Goal: Information Seeking & Learning: Learn about a topic

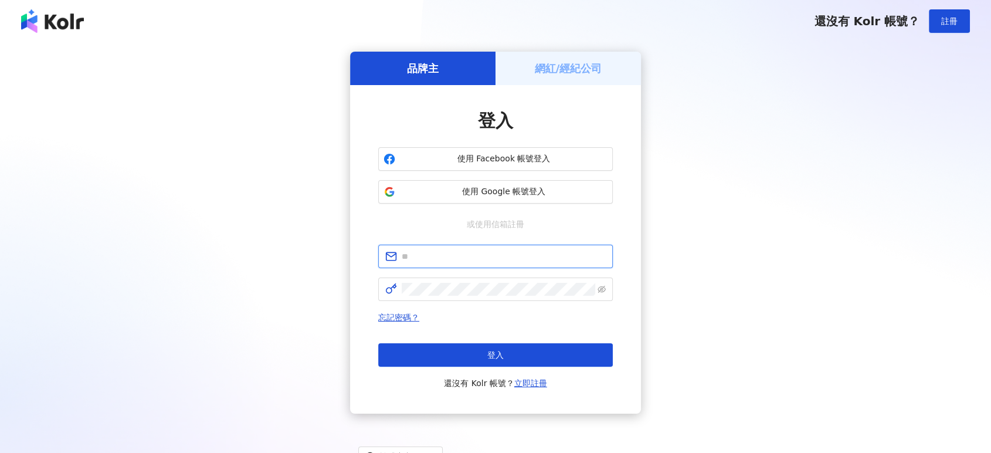
click at [467, 259] on input "text" at bounding box center [504, 256] width 204 height 13
click at [477, 253] on input "**********" at bounding box center [504, 256] width 204 height 13
type input "**********"
click button "登入" at bounding box center [495, 354] width 235 height 23
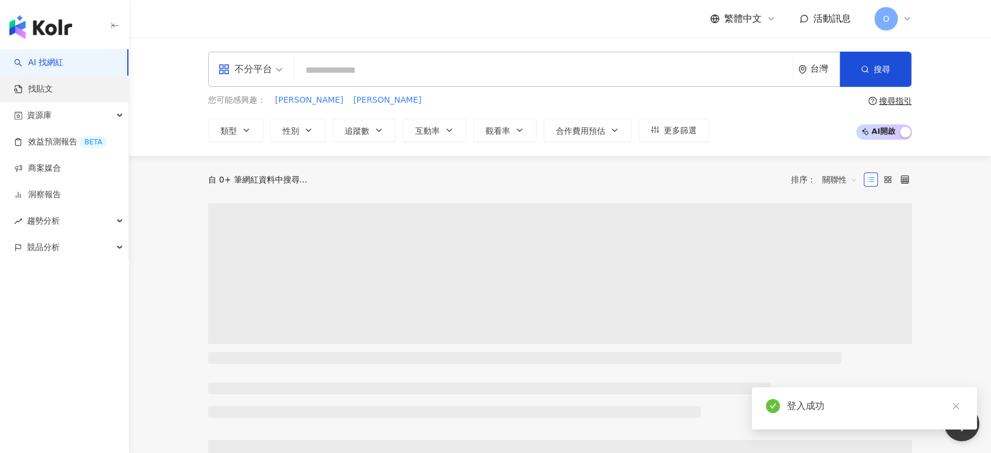
click at [36, 83] on link "找貼文" at bounding box center [33, 89] width 39 height 12
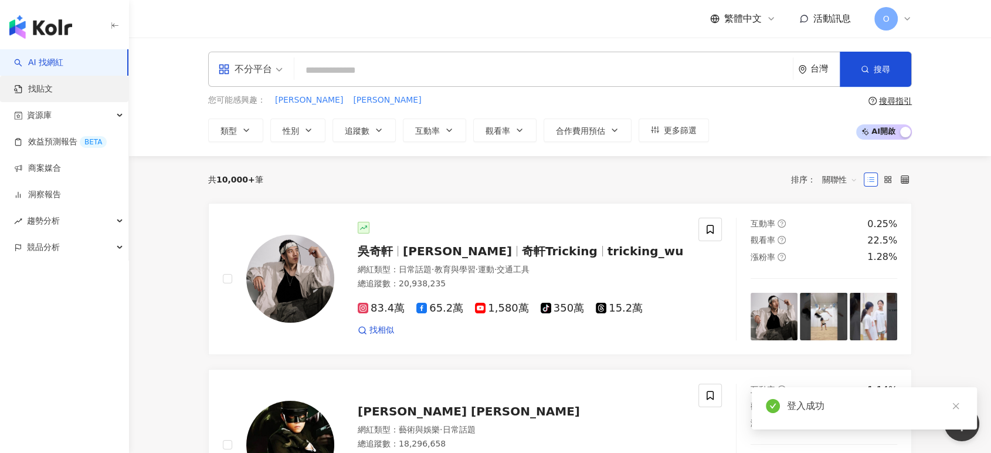
click at [33, 88] on link "找貼文" at bounding box center [33, 89] width 39 height 12
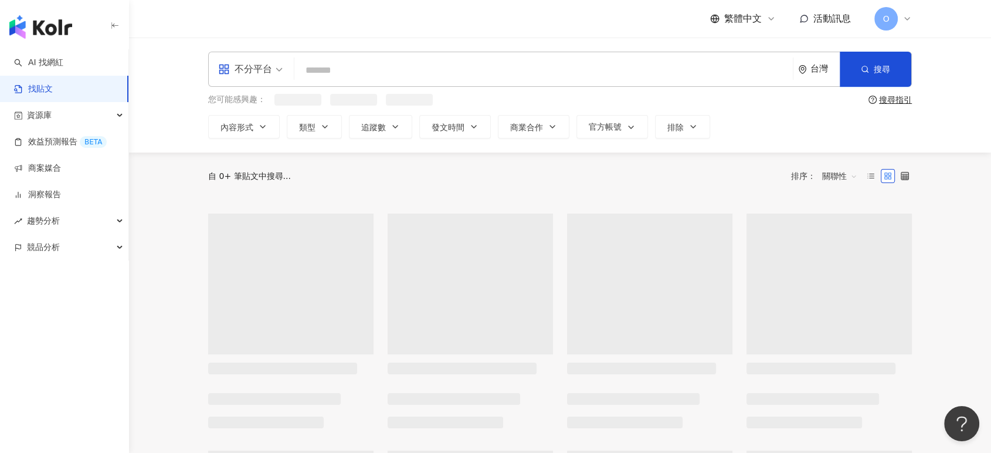
click at [364, 72] on input "search" at bounding box center [543, 69] width 489 height 25
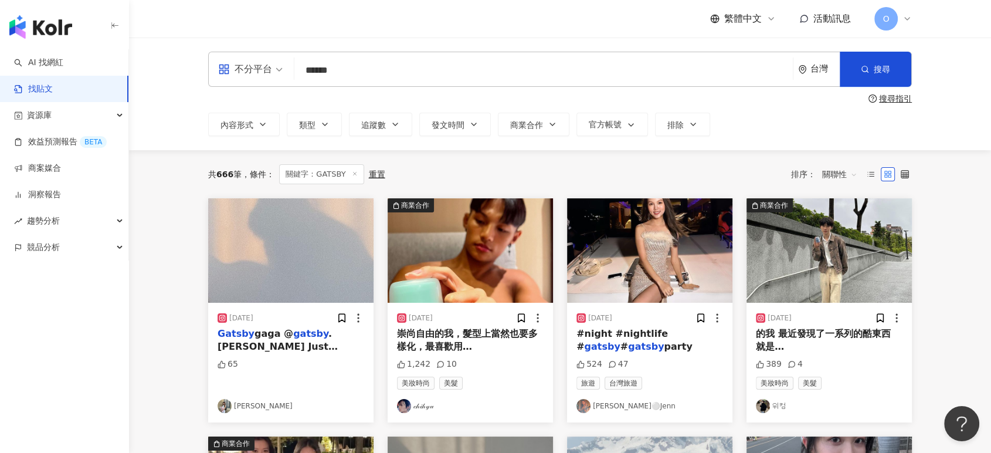
click at [419, 69] on input "******" at bounding box center [543, 69] width 489 height 25
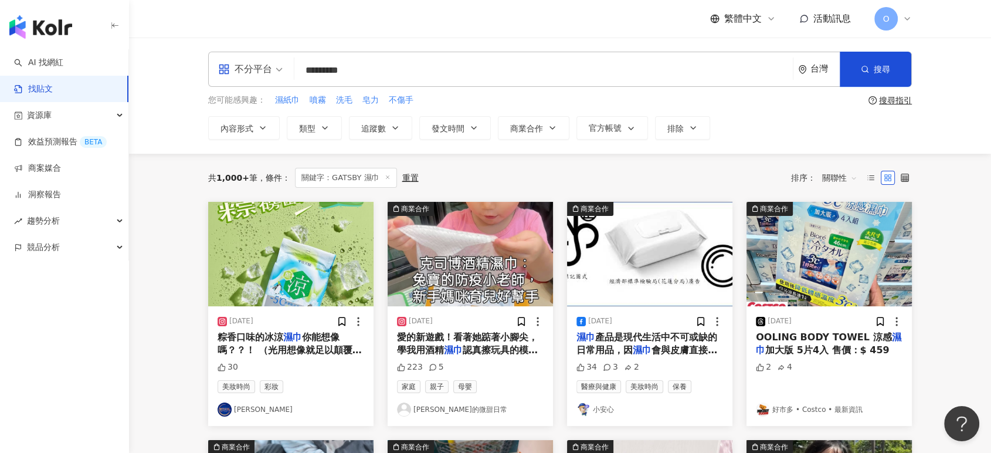
click at [397, 59] on input "*********" at bounding box center [543, 69] width 489 height 25
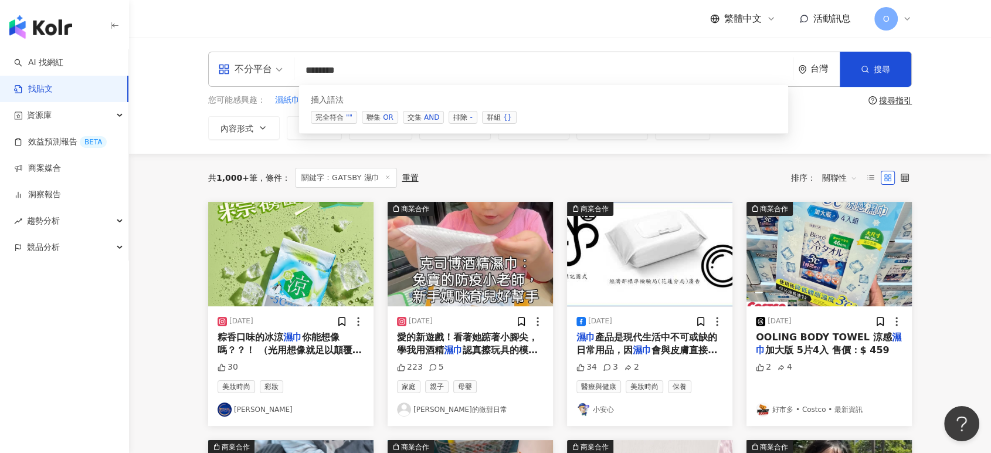
click at [410, 121] on span "交集 AND" at bounding box center [423, 117] width 41 height 13
click at [405, 66] on input "**********" at bounding box center [543, 69] width 489 height 25
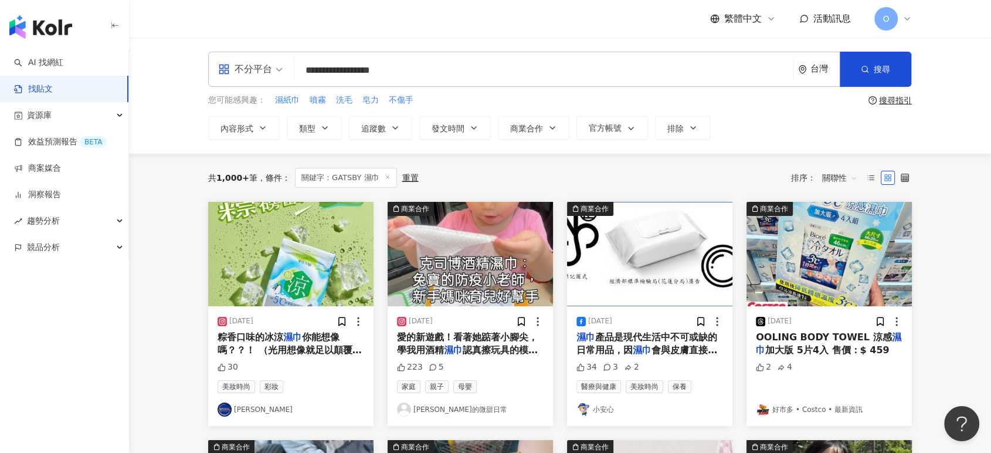
type input "**********"
click at [857, 77] on button "搜尋" at bounding box center [876, 69] width 72 height 35
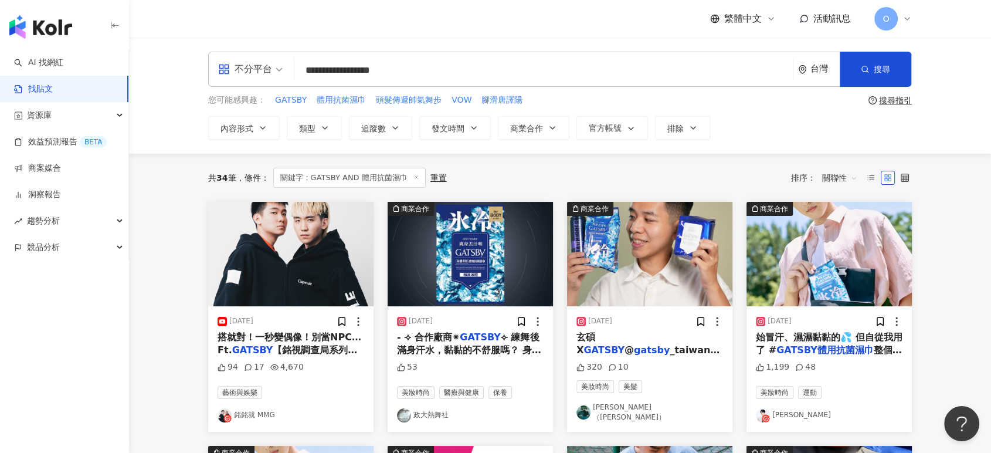
click at [438, 346] on span "⟣ 練舞後滿身汗水，黏黏的不舒服嗎？ 身上一直有股汗味很煩躁？ 不怕不怕！#" at bounding box center [469, 356] width 144 height 50
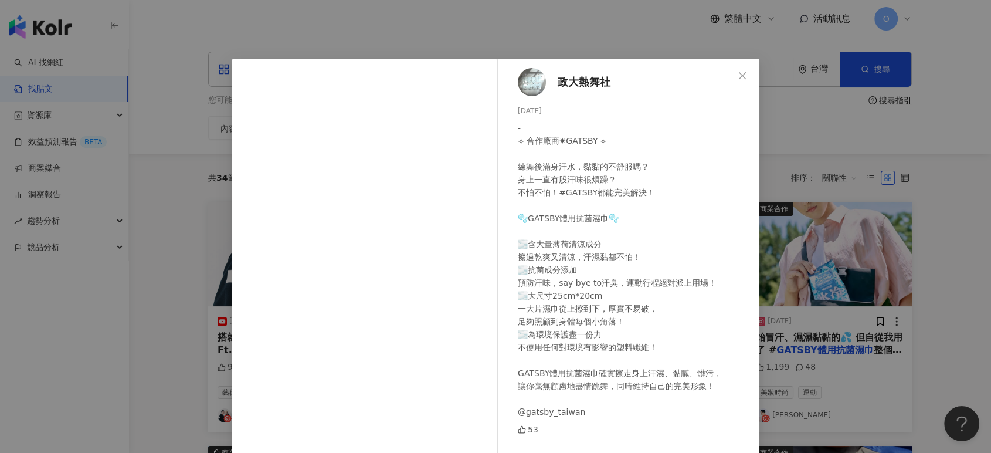
click at [130, 299] on div "政大熱舞社 [DATE] - ⟢ 合作廠商✷GATSBY ⟣ 練舞後滿身汗水，黏黏的不舒服嗎？ 身上一直有股汗味很煩躁？ 不怕不怕！#GATSBY都能完美解決…" at bounding box center [495, 226] width 991 height 453
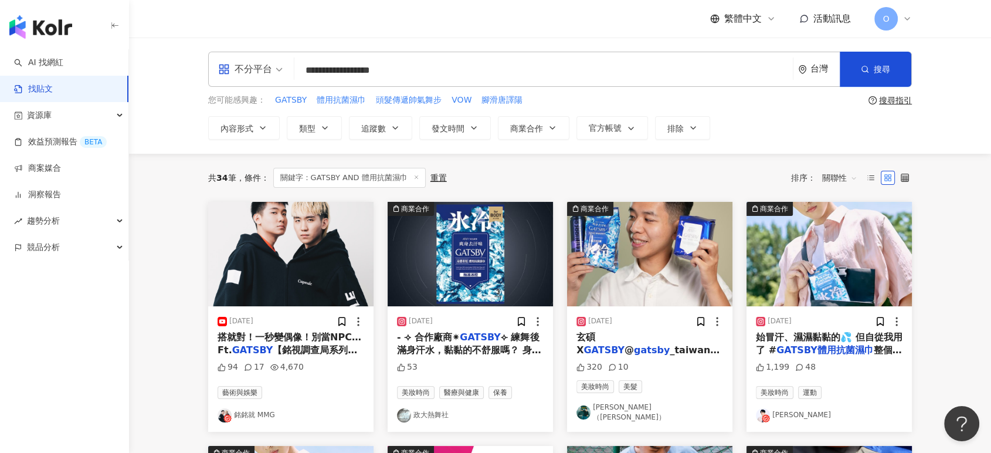
click at [659, 357] on mark "GATSBY" at bounding box center [679, 362] width 41 height 11
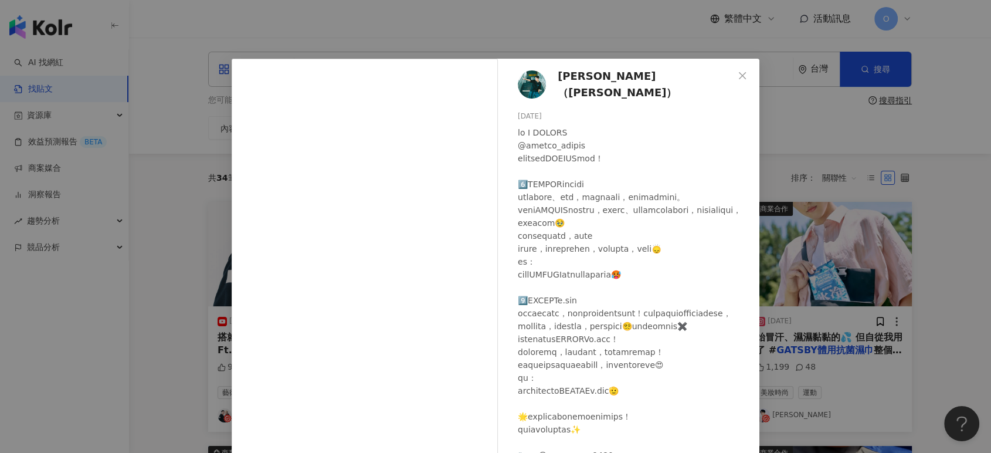
click at [175, 273] on div "[PERSON_NAME]（[PERSON_NAME]） [DATE] 320 10 查看原始貼文" at bounding box center [495, 226] width 991 height 453
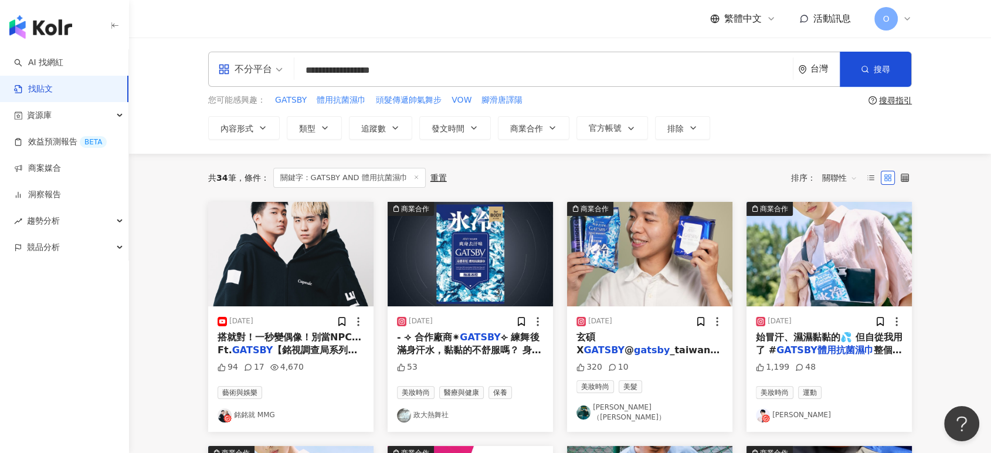
click at [326, 300] on img "button" at bounding box center [290, 254] width 165 height 104
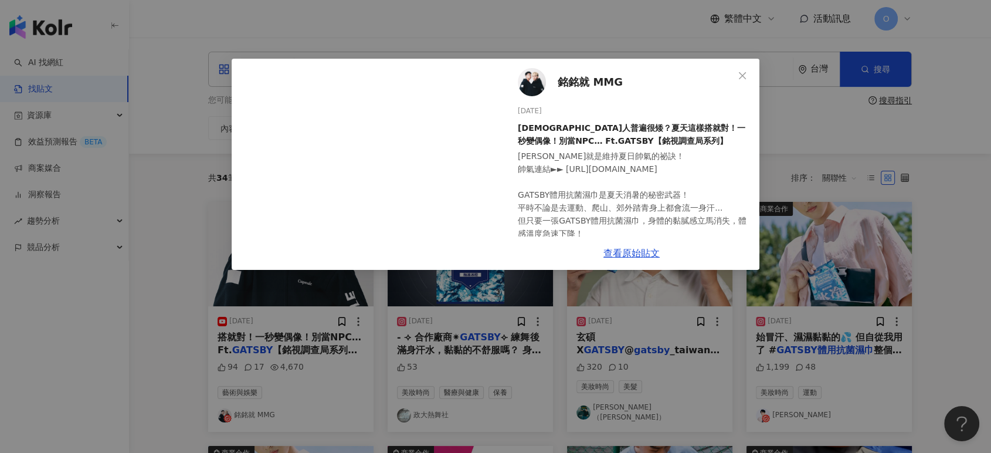
click at [940, 238] on div "銘銘就 MMG [DATE] [DEMOGRAPHIC_DATA]人普遍很矮？夏天這樣搭就對！一秒變偶像！別當NPC… Ft.GATSBY【銘視調查局系列】 …" at bounding box center [495, 226] width 991 height 453
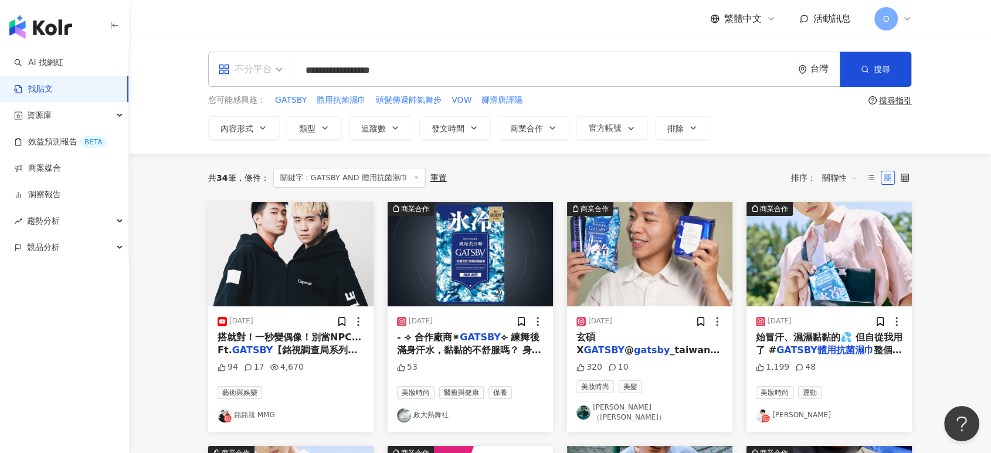
click at [267, 64] on div "不分平台" at bounding box center [245, 69] width 54 height 19
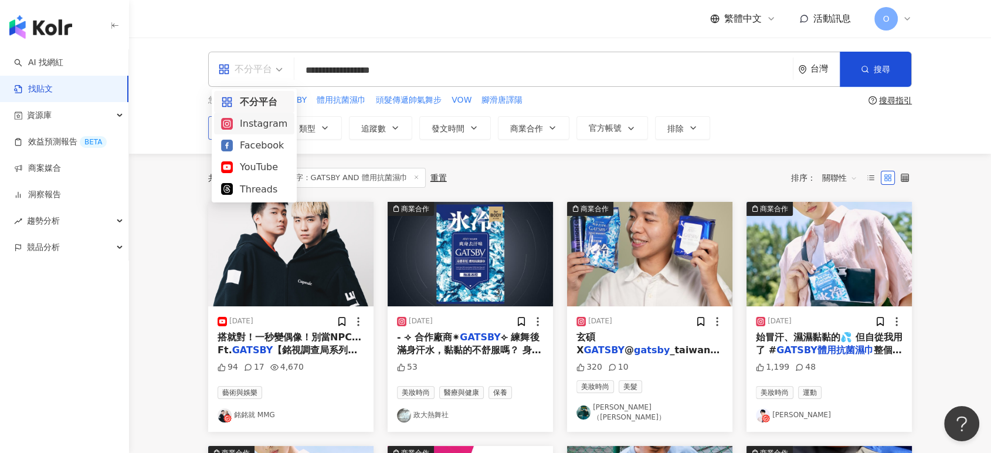
click at [252, 121] on div "Instagram" at bounding box center [254, 123] width 66 height 15
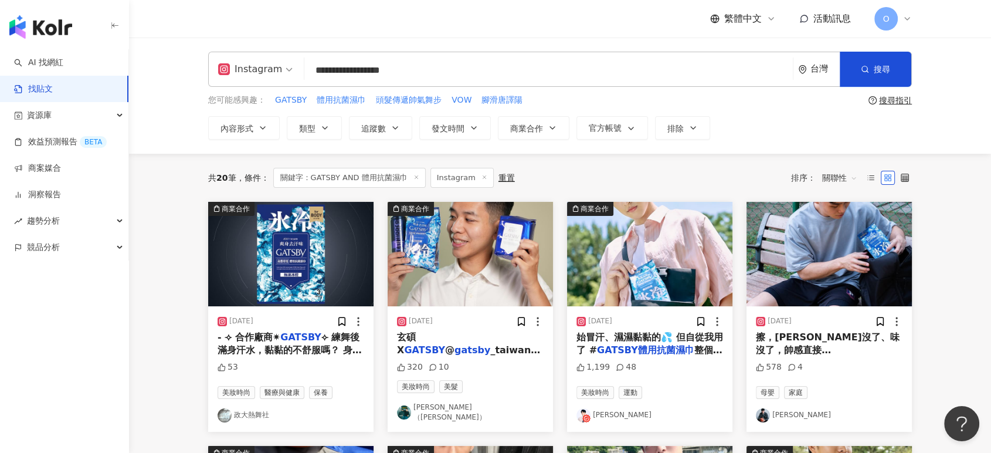
click at [672, 270] on img "button" at bounding box center [649, 254] width 165 height 104
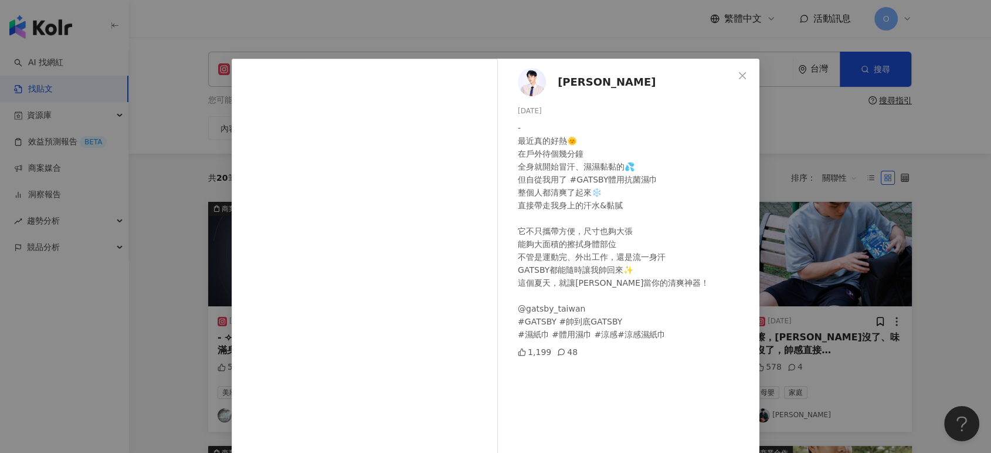
click at [581, 321] on div "- 最近真的好熱🌞 在戶外待個幾分鐘 全身就開始冒汗、濕濕黏黏的💦 但自從我用了 #GATSBY體用抗菌濕巾 整個人都清爽了起來❄️ 直接帶走我身上的汗水&黏…" at bounding box center [634, 230] width 232 height 219
click at [643, 300] on div "- 最近真的好熱🌞 在戶外待個幾分鐘 全身就開始冒汗、濕濕黏黏的💦 但自從我用了 #GATSBY體用抗菌濕巾 整個人都清爽了起來❄️ 直接帶走我身上的汗水&黏…" at bounding box center [634, 230] width 232 height 219
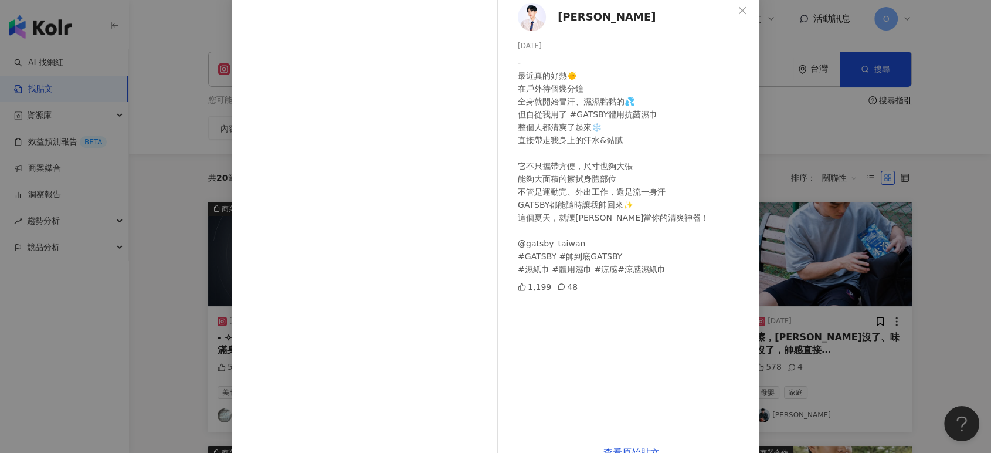
click at [865, 218] on div "[PERSON_NAME][DATE] - 最近真的好熱🌞 在戶外待個幾分鐘 全身就開始冒汗、濕濕黏黏的💦 但自從我用了 #GATSBY體用抗菌濕巾 整個人都…" at bounding box center [495, 226] width 991 height 453
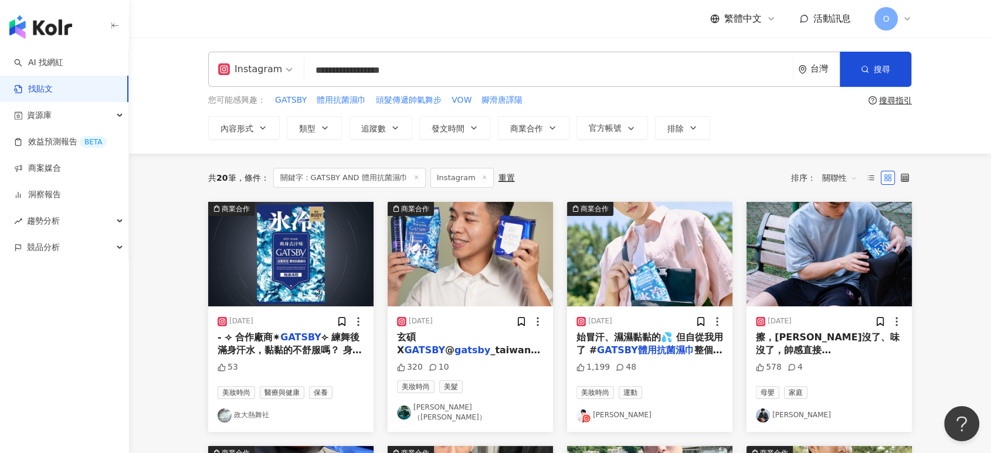
click at [862, 256] on img "button" at bounding box center [829, 254] width 165 height 104
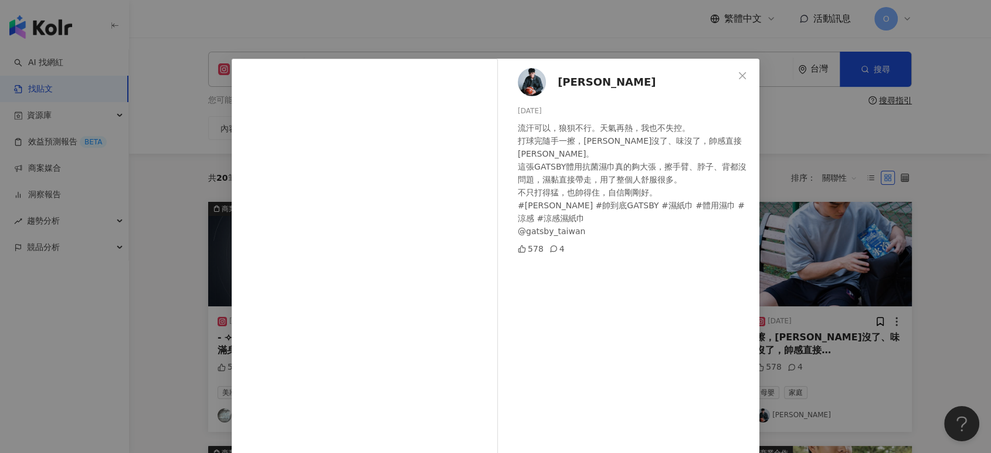
click at [589, 194] on div "流汗可以，狼狽不行。天氣再熱，我也不失控。 打球完隨手一擦，[PERSON_NAME]沒了、味沒了，帥感直接[PERSON_NAME]。 這張GATSBY體用…" at bounding box center [634, 179] width 232 height 116
drag, startPoint x: 549, startPoint y: 189, endPoint x: 610, endPoint y: 196, distance: 60.8
click at [610, 196] on div "流汗可以，狼狽不行。天氣再熱，我也不失控。 打球完隨手一擦，[PERSON_NAME]沒了、味沒了，帥感直接[PERSON_NAME]。 這張GATSBY體用…" at bounding box center [634, 179] width 232 height 116
copy div "#帥到底GATSBY"
click at [195, 205] on div "[PERSON_NAME][DATE] 流汗可以，狼狽不行。天氣再熱，我也不失控。 打球完隨手一擦，[PERSON_NAME]沒了、味沒了，帥感直接[PERS…" at bounding box center [495, 226] width 991 height 453
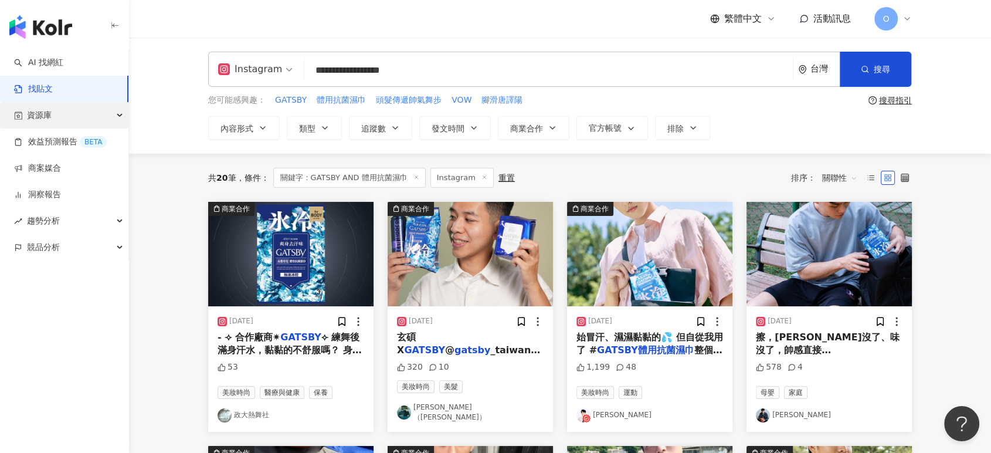
click at [106, 114] on div "資源庫" at bounding box center [64, 115] width 128 height 26
click at [90, 243] on div "競品分析" at bounding box center [64, 247] width 128 height 26
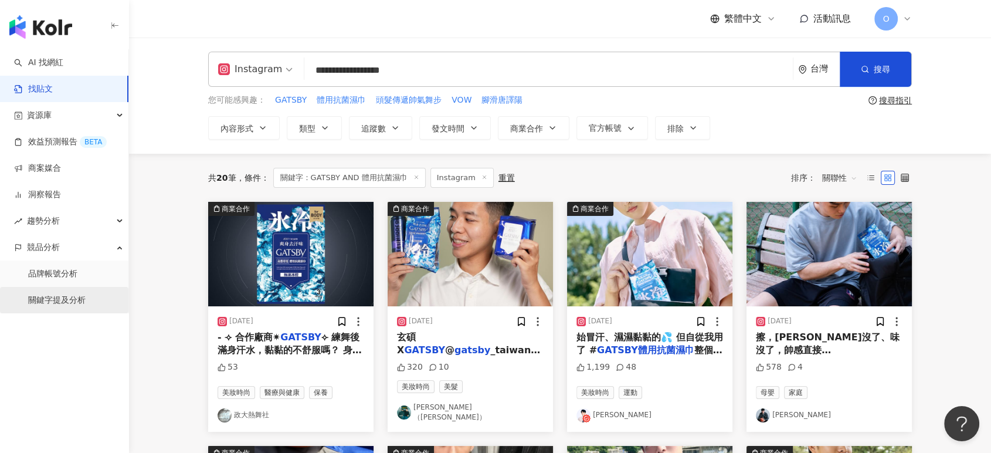
click at [78, 295] on link "關鍵字提及分析" at bounding box center [56, 301] width 57 height 12
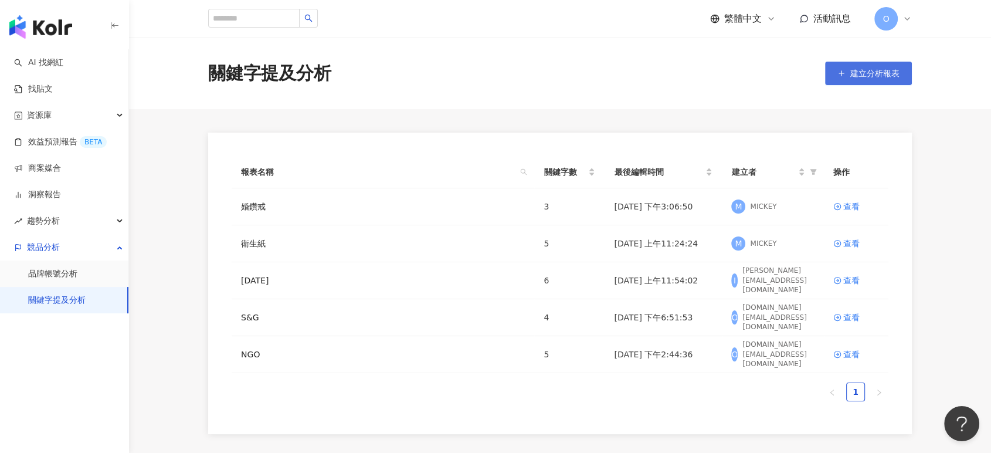
click at [858, 72] on span "建立分析報表" at bounding box center [875, 73] width 49 height 9
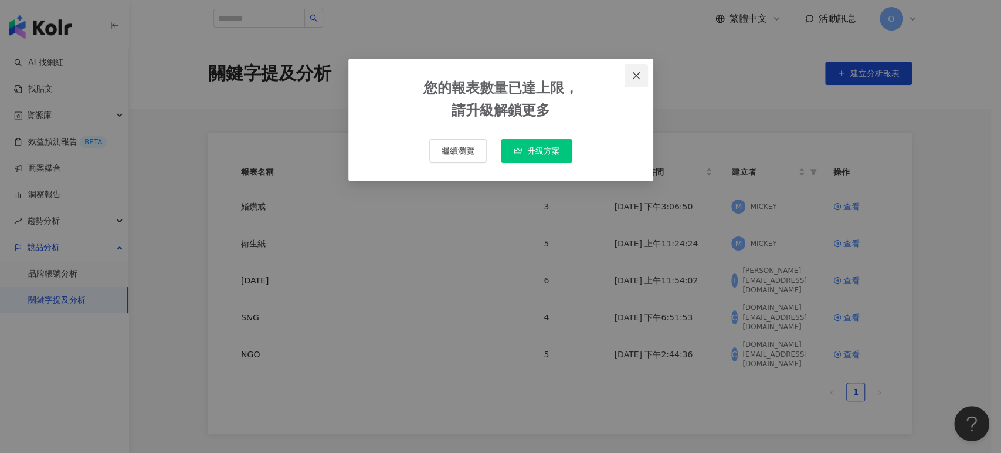
click at [634, 69] on button "Close" at bounding box center [636, 75] width 23 height 23
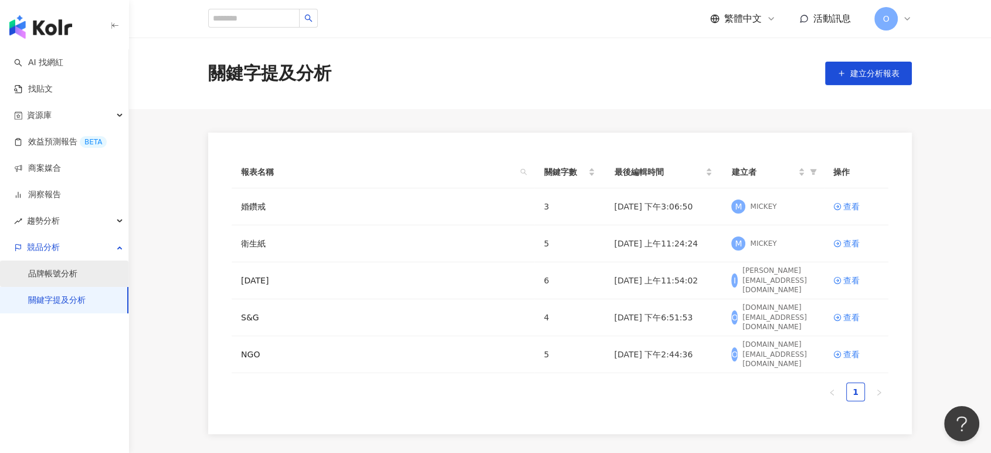
click at [77, 278] on link "品牌帳號分析" at bounding box center [52, 274] width 49 height 12
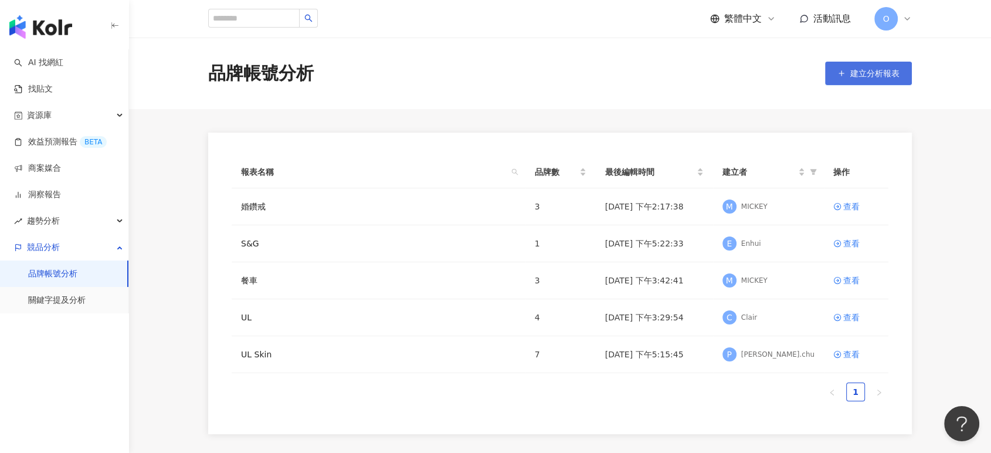
click at [872, 75] on span "建立分析報表" at bounding box center [875, 73] width 49 height 9
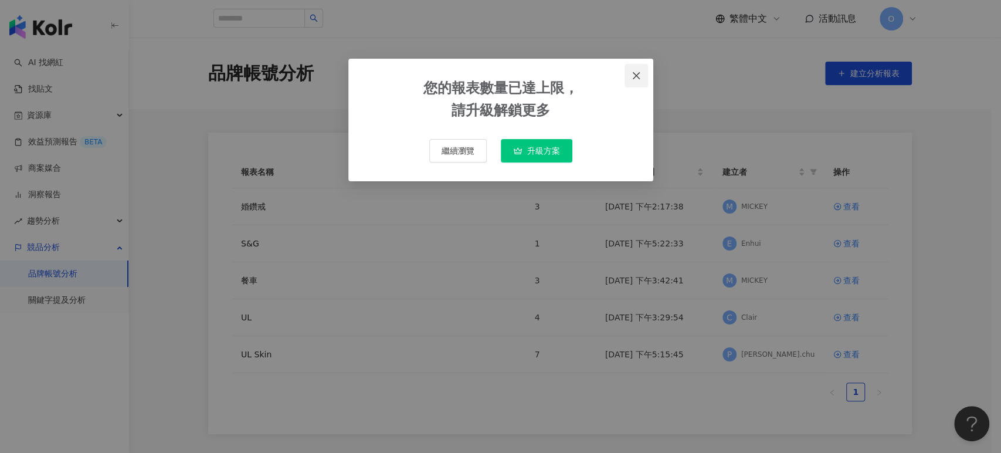
click at [635, 71] on icon "close" at bounding box center [636, 75] width 9 height 9
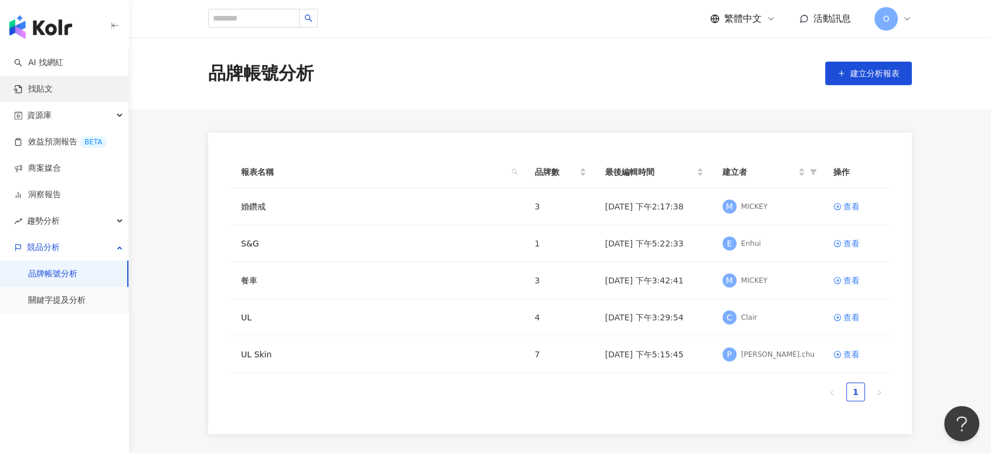
click at [39, 95] on link "找貼文" at bounding box center [33, 89] width 39 height 12
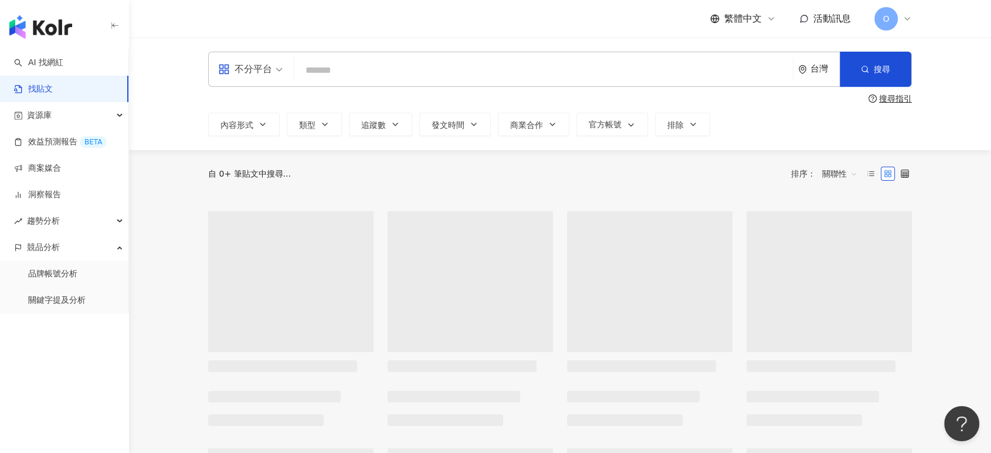
click at [334, 65] on input "search" at bounding box center [543, 69] width 489 height 25
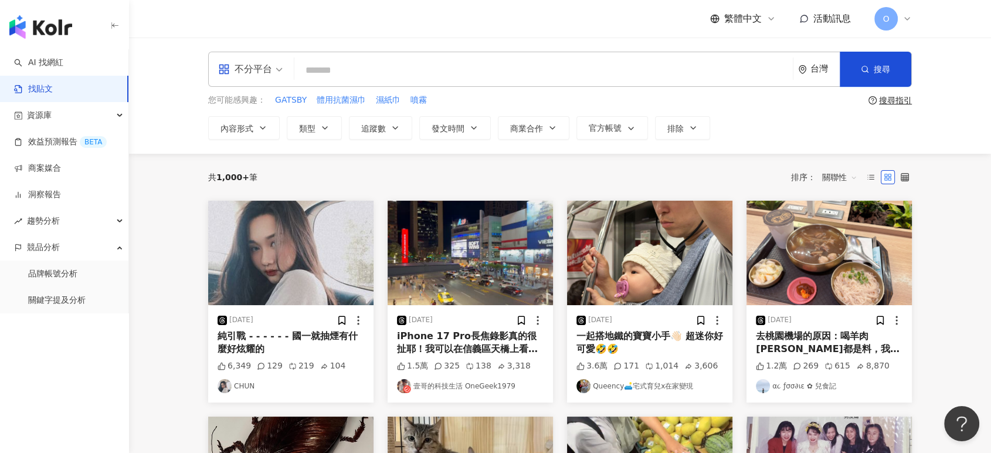
paste input "**********"
click at [906, 75] on button "搜尋" at bounding box center [876, 69] width 72 height 35
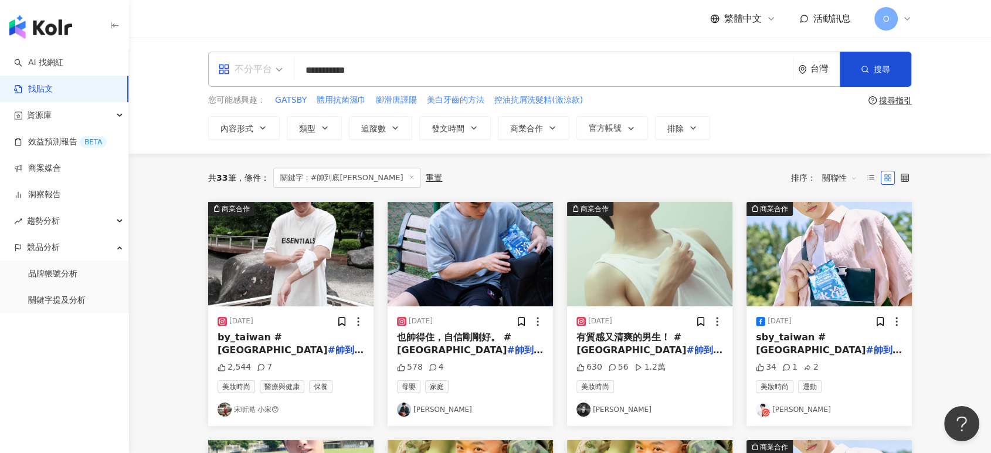
click at [267, 69] on div "不分平台" at bounding box center [245, 69] width 54 height 19
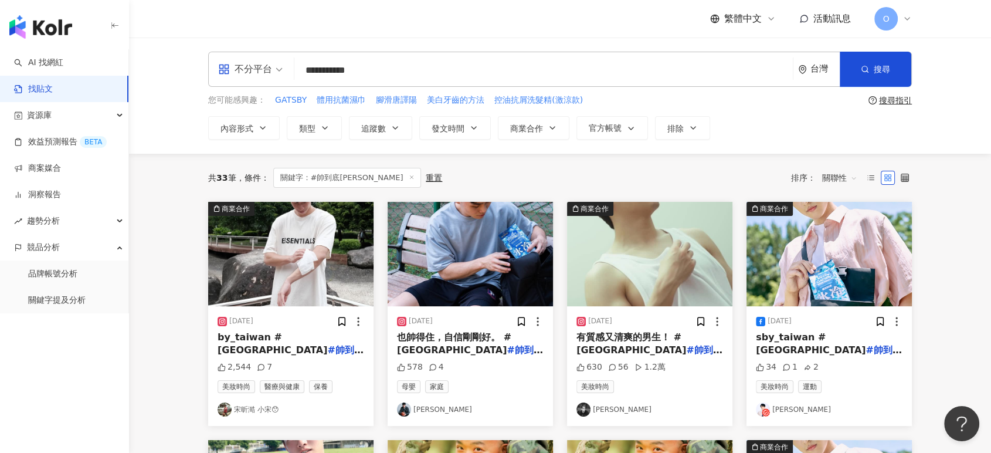
click at [642, 259] on img "button" at bounding box center [649, 254] width 165 height 104
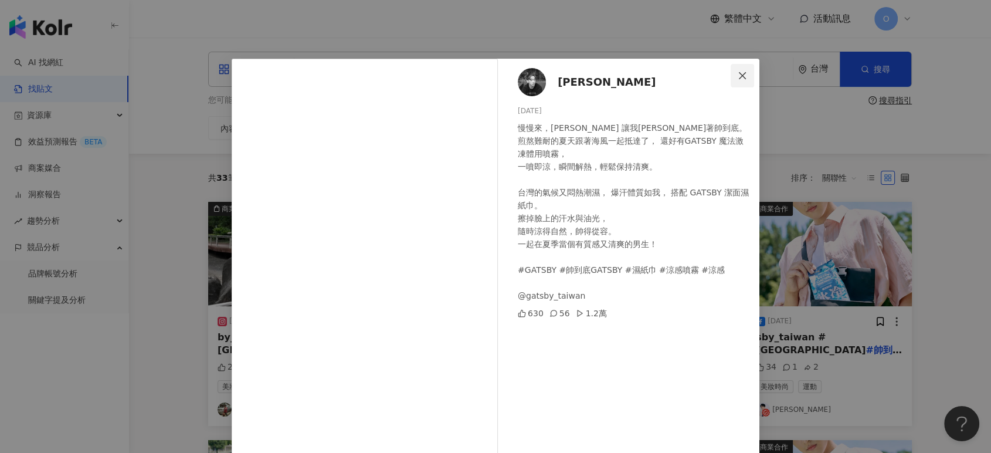
click at [746, 81] on button "Close" at bounding box center [742, 75] width 23 height 23
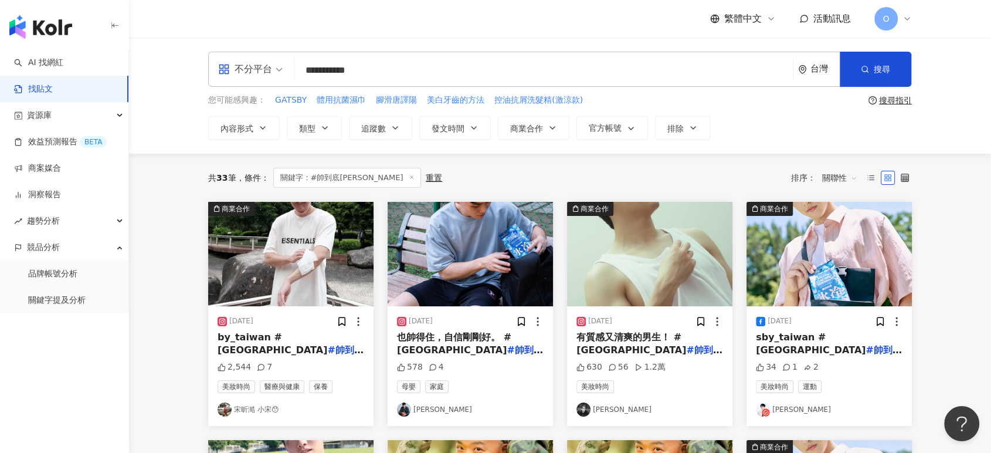
click at [812, 262] on img "button" at bounding box center [829, 254] width 165 height 104
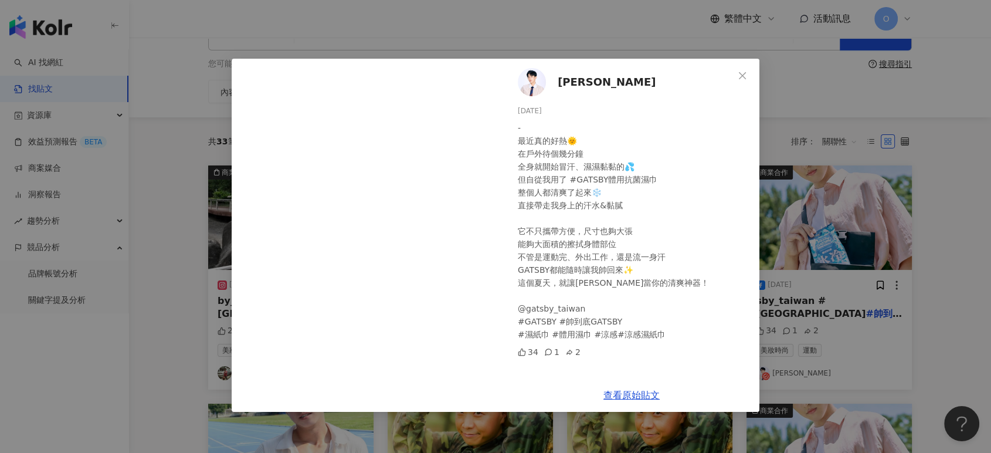
scroll to position [65, 0]
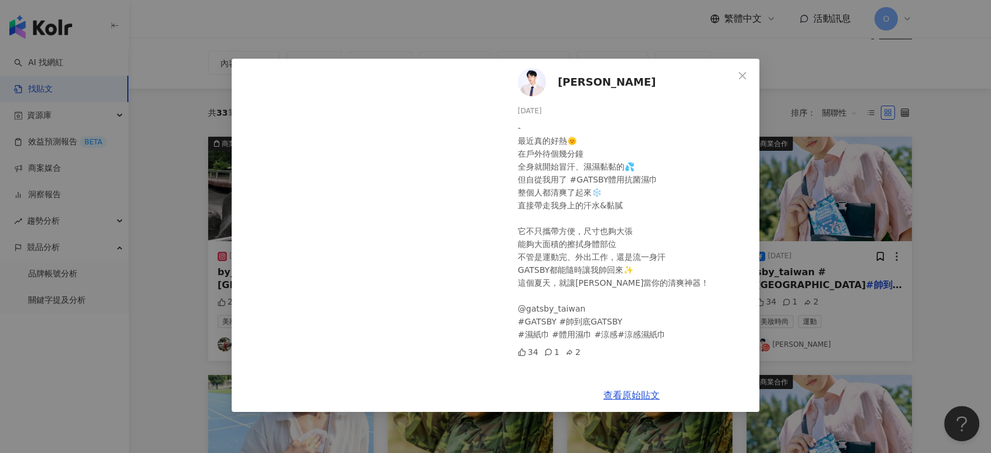
click at [189, 270] on div "[PERSON_NAME][DATE] - 最近真的好熱🌞 在戶外待個幾分鐘 全身就開始冒汗、濕濕黏黏的💦 但自從我用了 #GATSBY體用抗菌濕巾 整個人都…" at bounding box center [495, 226] width 991 height 453
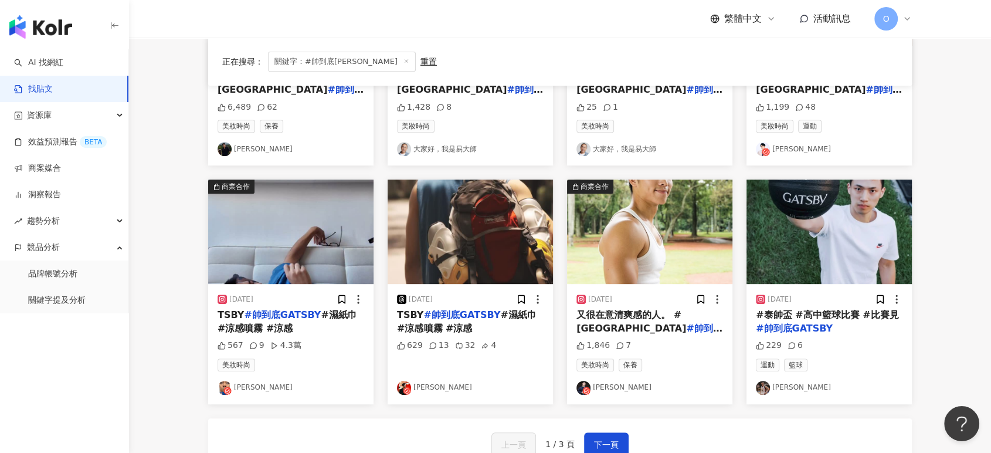
scroll to position [521, 0]
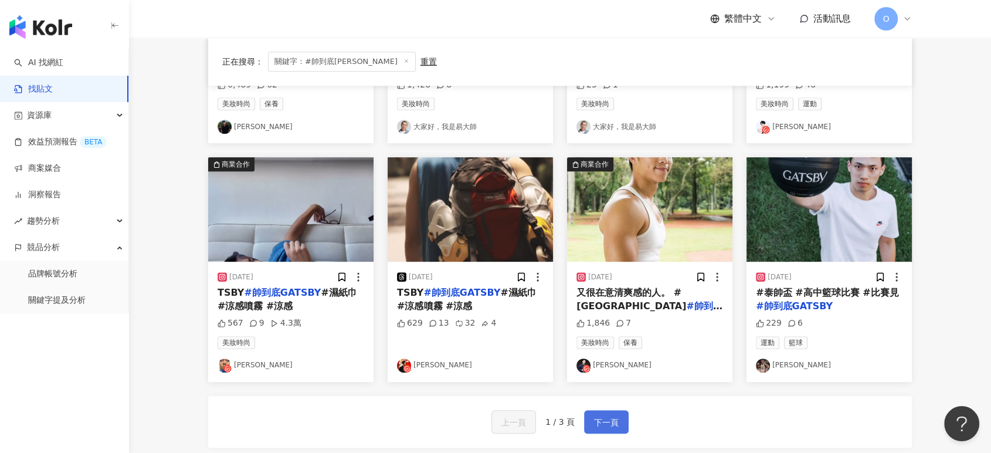
click at [591, 418] on button "下一頁" at bounding box center [606, 421] width 45 height 23
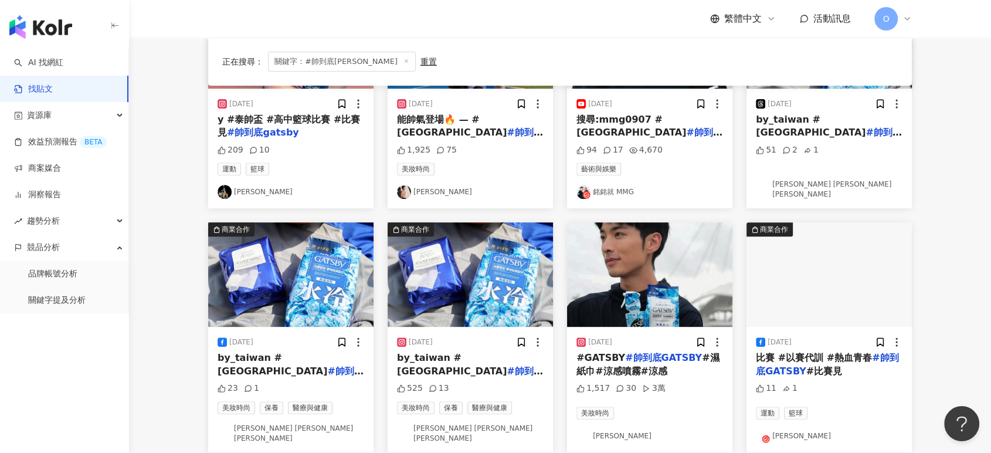
scroll to position [674, 0]
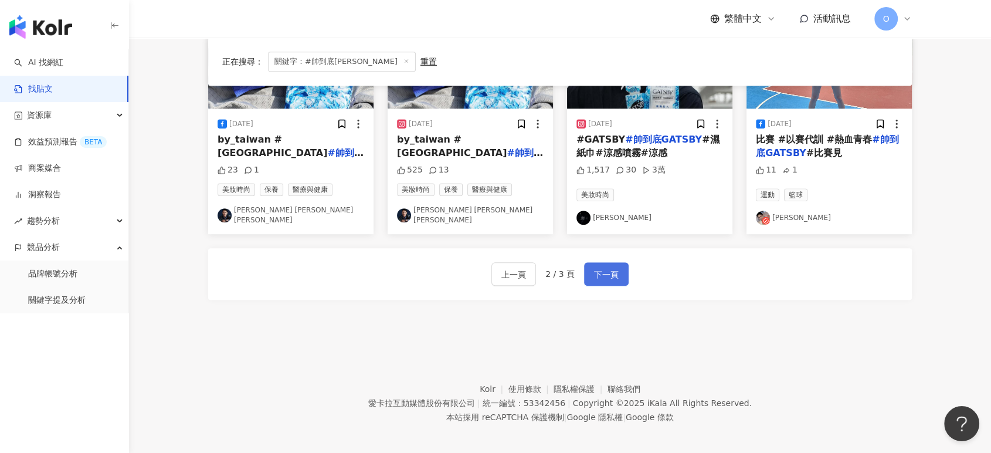
click at [614, 268] on span "下一頁" at bounding box center [606, 275] width 25 height 14
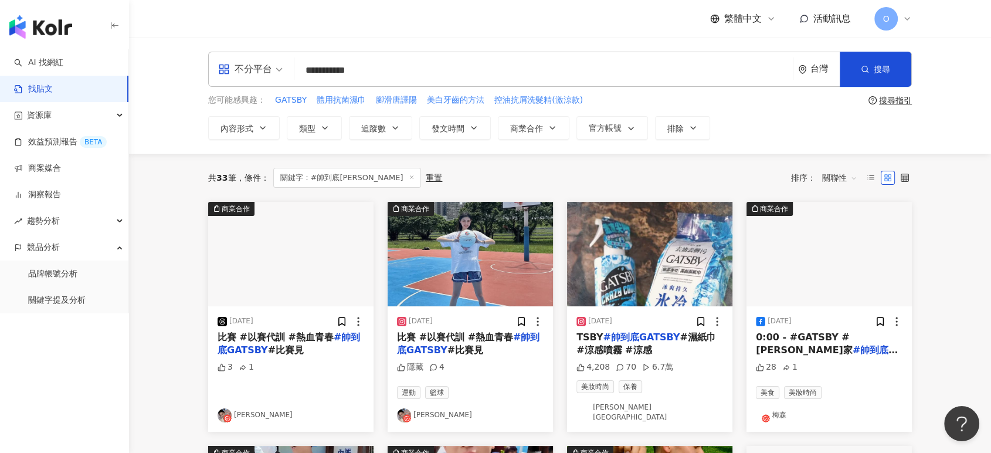
scroll to position [0, 0]
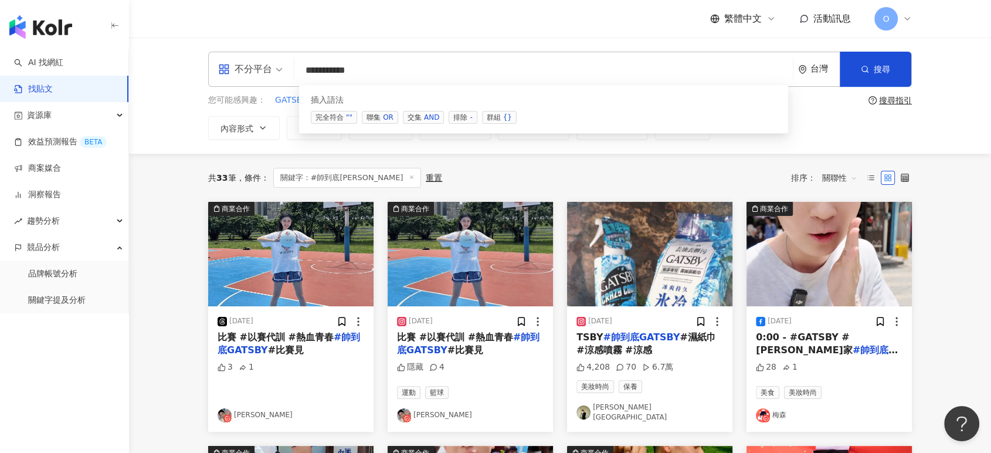
drag, startPoint x: 336, startPoint y: 67, endPoint x: 302, endPoint y: 75, distance: 34.9
click at [302, 75] on input "**********" at bounding box center [543, 69] width 489 height 25
click at [427, 123] on div "插入語法 完全符合 "" 聯集 OR 交集 AND 排除 - 群組 {}" at bounding box center [543, 109] width 489 height 49
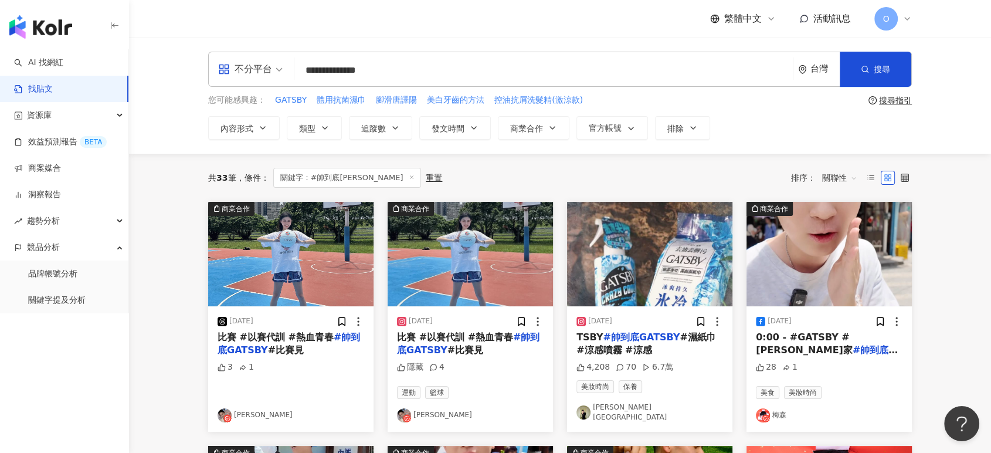
drag, startPoint x: 397, startPoint y: 65, endPoint x: 268, endPoint y: 66, distance: 128.5
click at [268, 66] on div "**********" at bounding box center [560, 69] width 704 height 35
paste input "search"
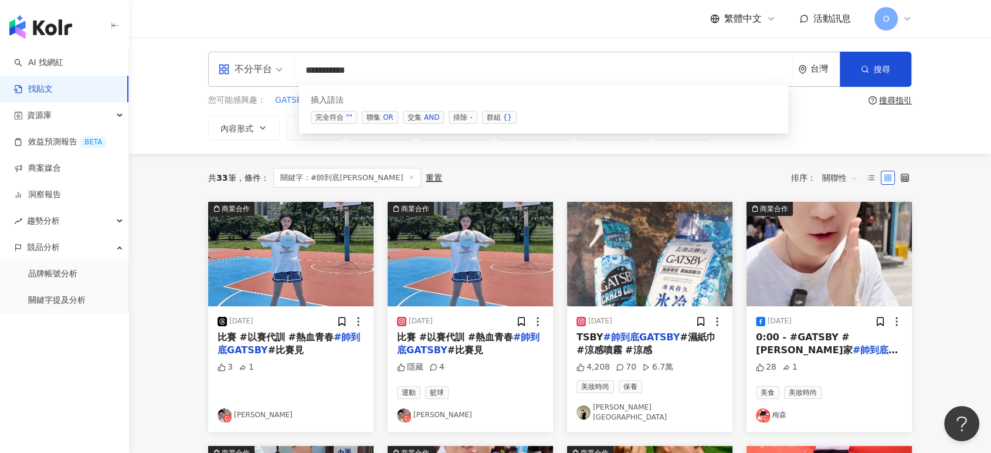
drag, startPoint x: 336, startPoint y: 70, endPoint x: 230, endPoint y: 70, distance: 105.6
click at [232, 72] on div "**********" at bounding box center [560, 69] width 704 height 35
click at [407, 65] on input "******" at bounding box center [543, 69] width 489 height 25
click at [424, 108] on div "插入語法 完全符合 "" 聯集 OR 交集 AND 排除 - 群組 {}" at bounding box center [543, 109] width 489 height 49
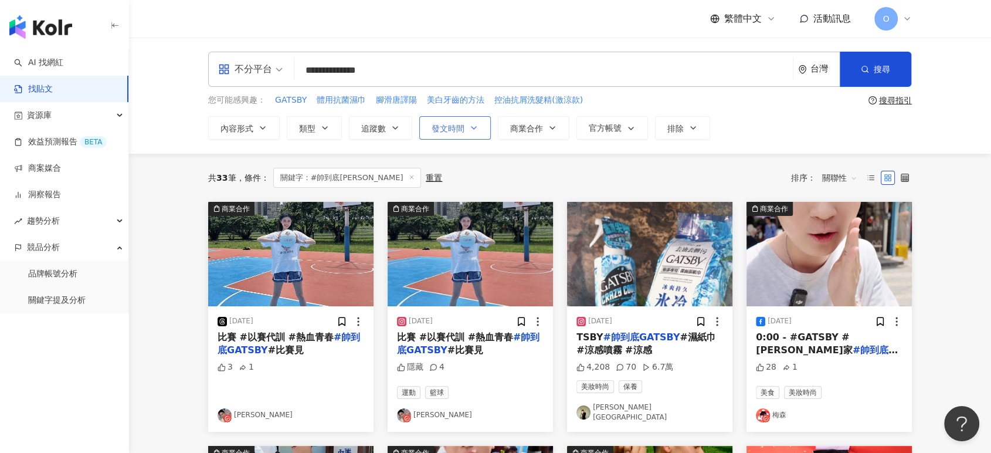
click at [424, 116] on button "發文時間" at bounding box center [455, 127] width 72 height 23
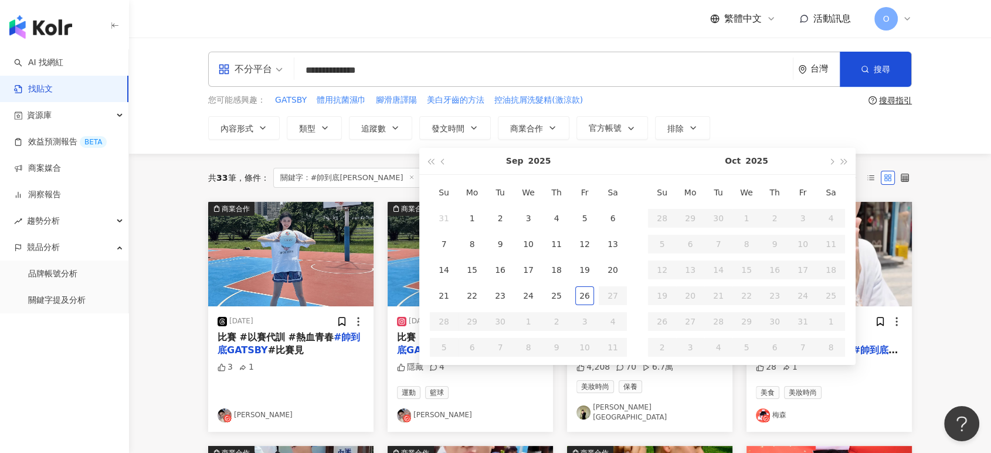
click at [405, 60] on input "**********" at bounding box center [543, 69] width 489 height 25
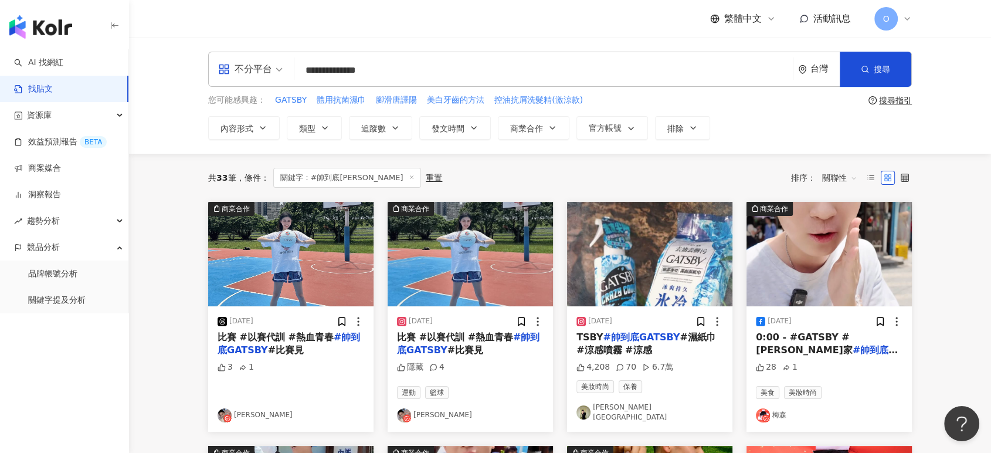
drag, startPoint x: 405, startPoint y: 65, endPoint x: 267, endPoint y: 65, distance: 138.5
click at [267, 65] on div "**********" at bounding box center [560, 69] width 704 height 35
click at [363, 71] on input "******" at bounding box center [543, 69] width 489 height 25
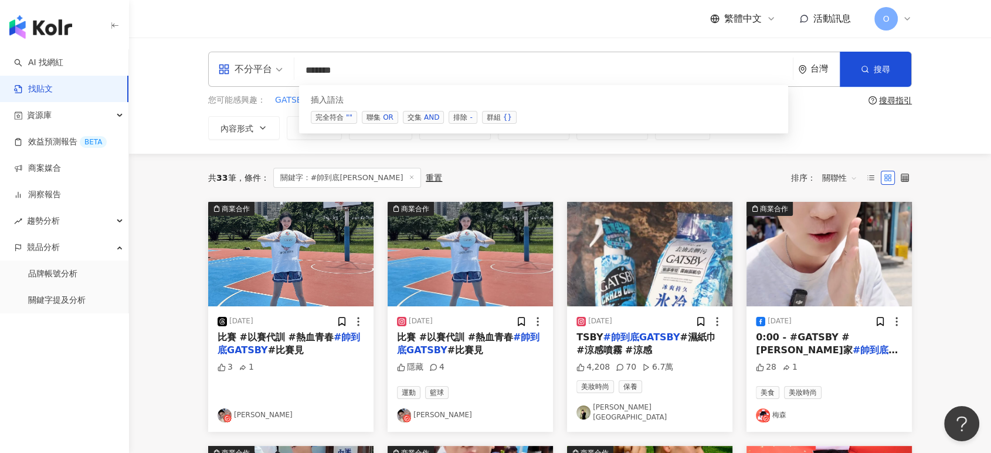
click at [411, 118] on span "交集 AND" at bounding box center [423, 117] width 41 height 13
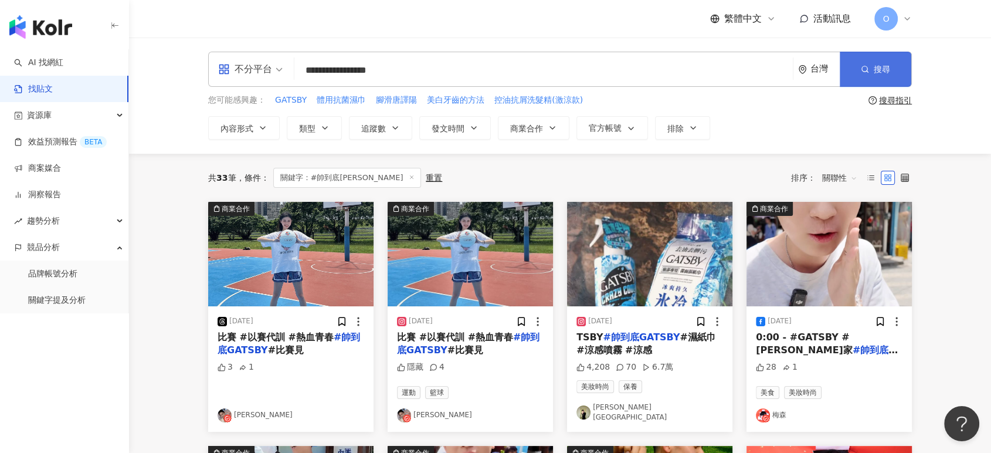
type input "**********"
click at [848, 79] on button "搜尋" at bounding box center [876, 69] width 72 height 35
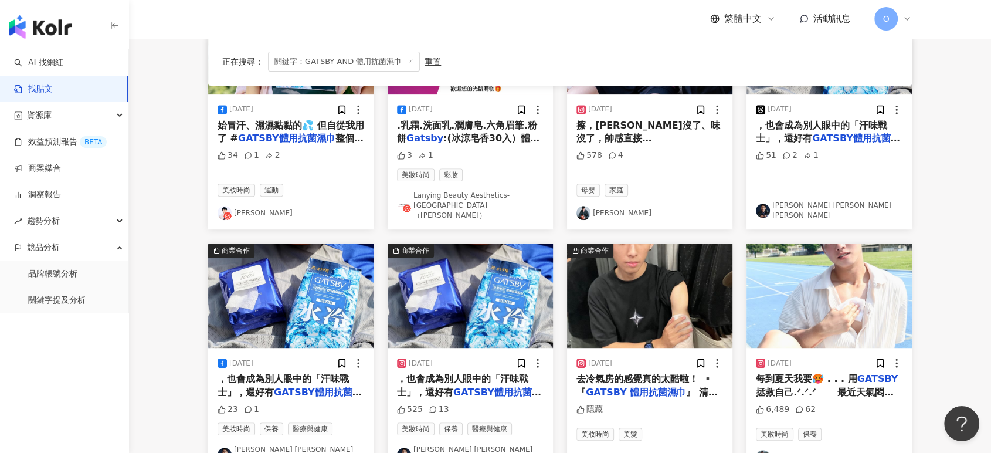
scroll to position [680, 0]
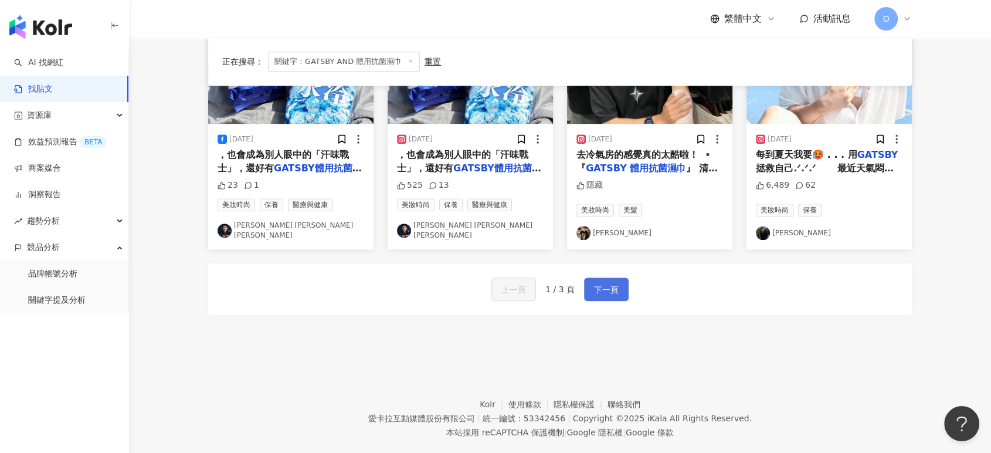
click at [611, 283] on span "下一頁" at bounding box center [606, 290] width 25 height 14
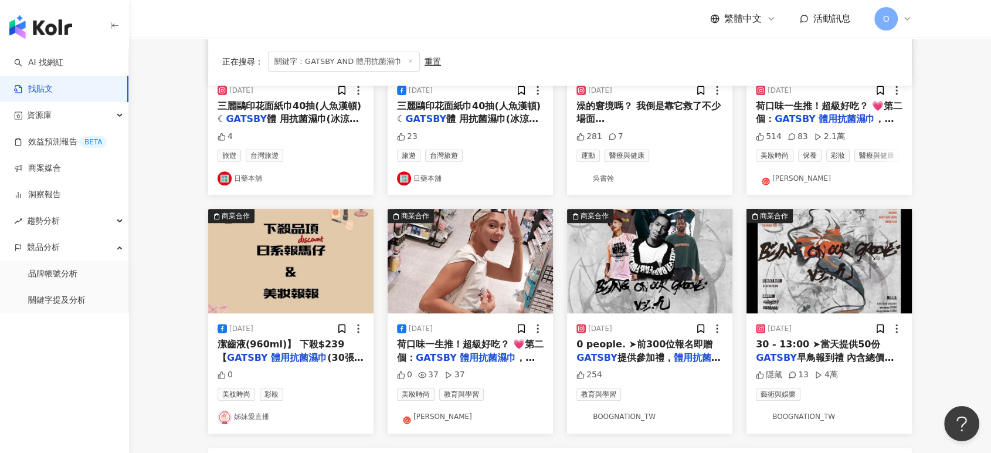
scroll to position [544, 0]
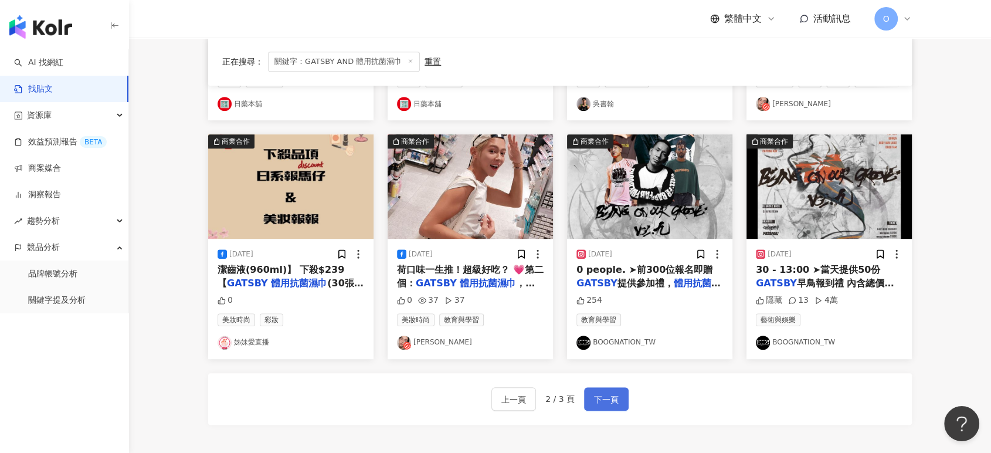
click at [620, 390] on button "下一頁" at bounding box center [606, 398] width 45 height 23
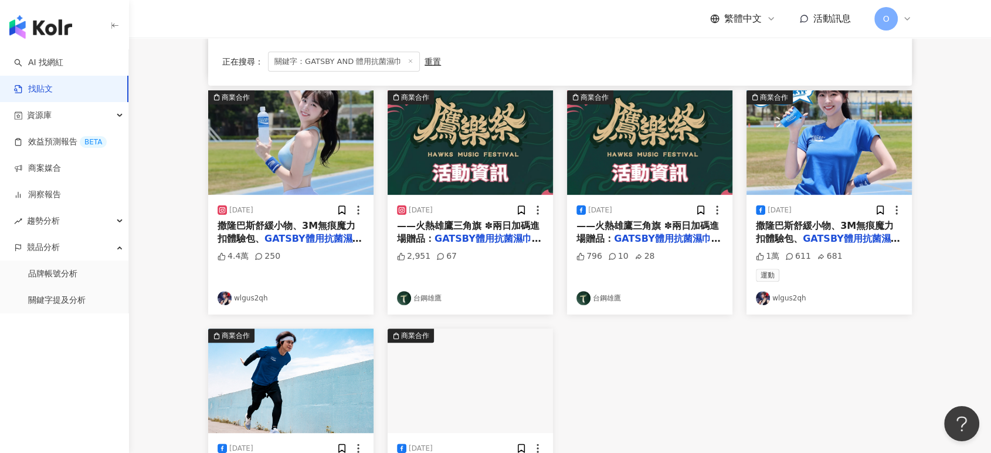
scroll to position [348, 0]
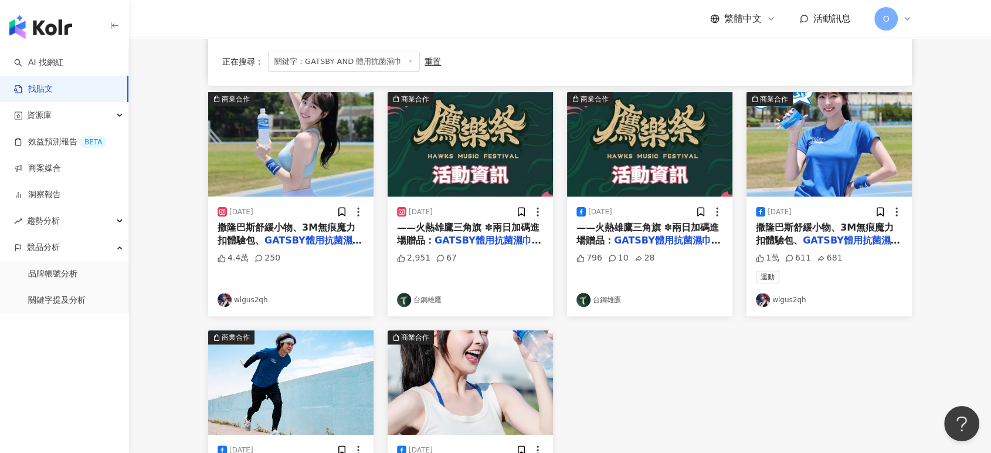
click at [264, 140] on img "button" at bounding box center [290, 144] width 165 height 104
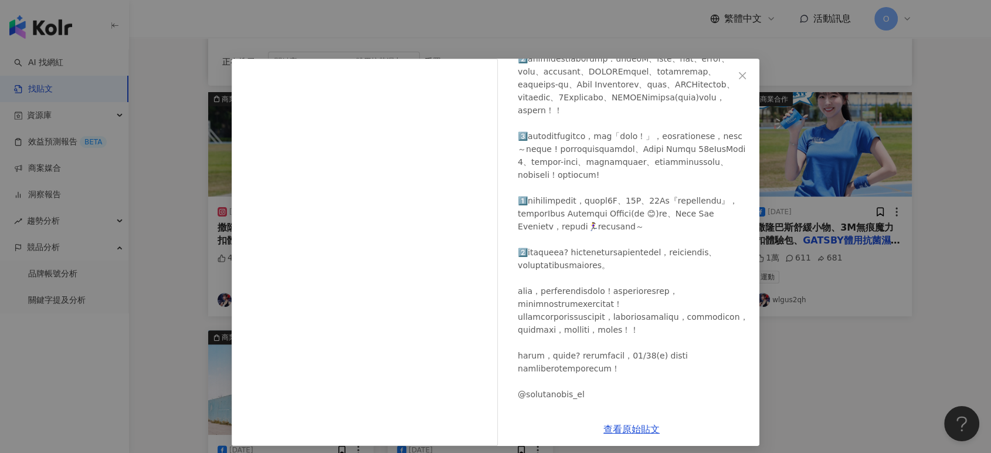
scroll to position [195, 0]
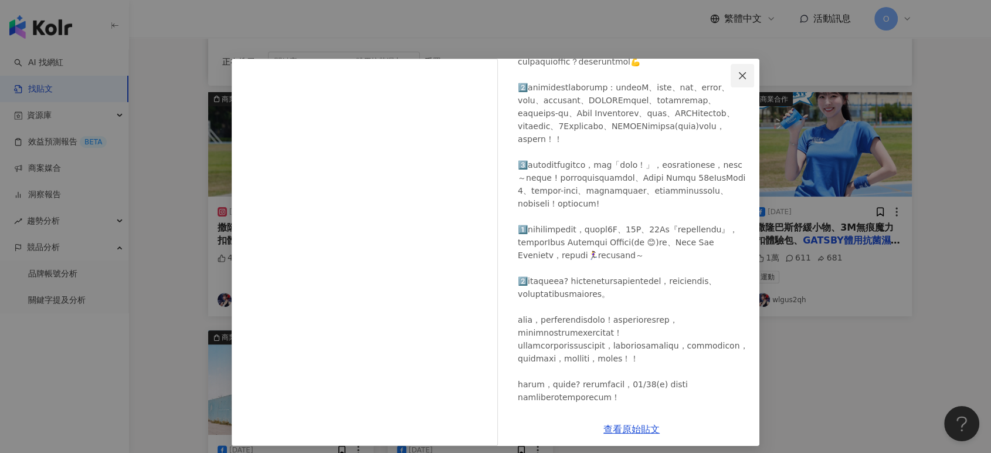
click at [747, 75] on span "Close" at bounding box center [742, 75] width 23 height 9
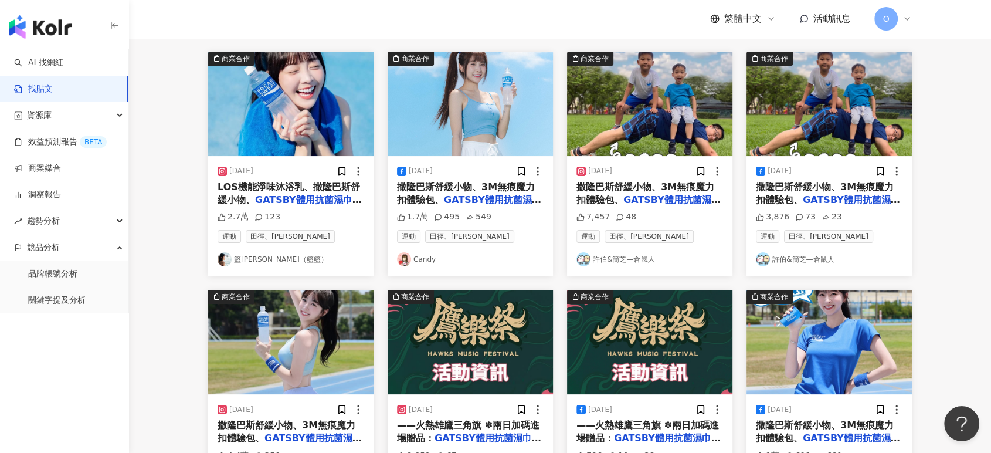
scroll to position [674, 0]
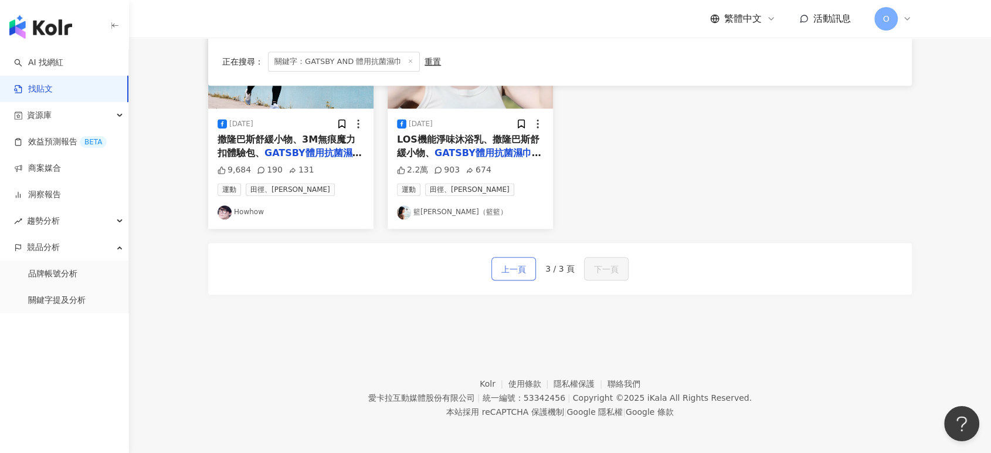
click at [536, 278] on button "上一頁" at bounding box center [514, 268] width 45 height 23
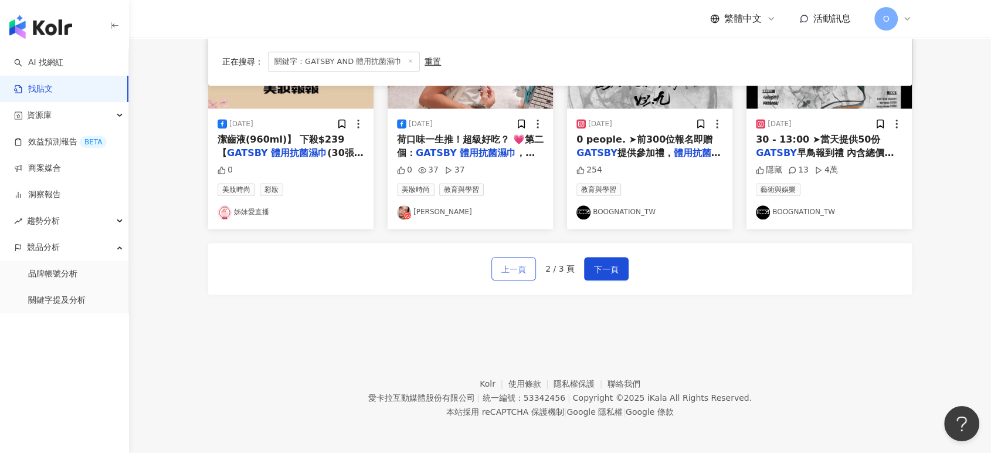
click at [532, 276] on button "上一頁" at bounding box center [514, 268] width 45 height 23
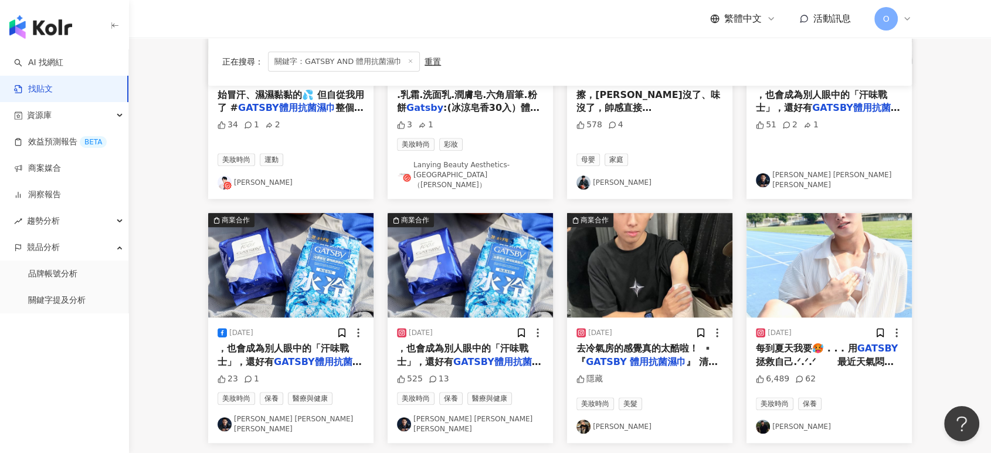
scroll to position [484, 0]
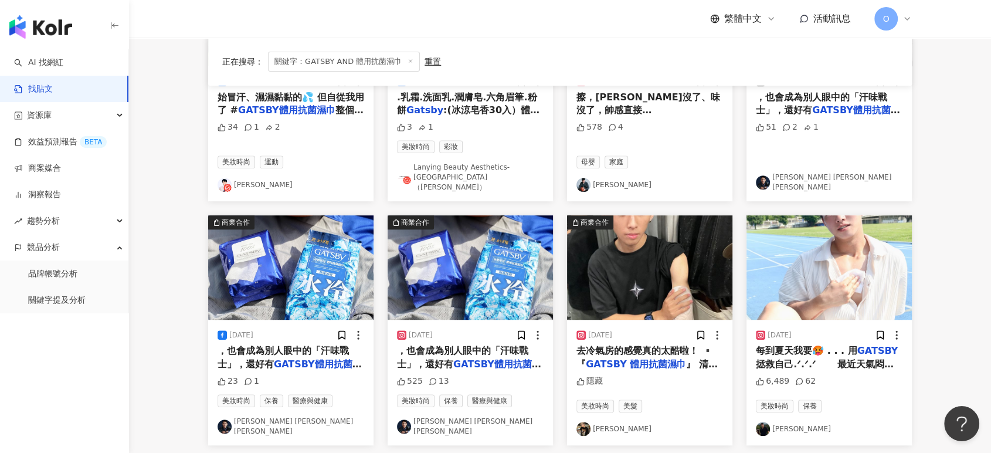
click at [664, 258] on img "button" at bounding box center [649, 267] width 165 height 104
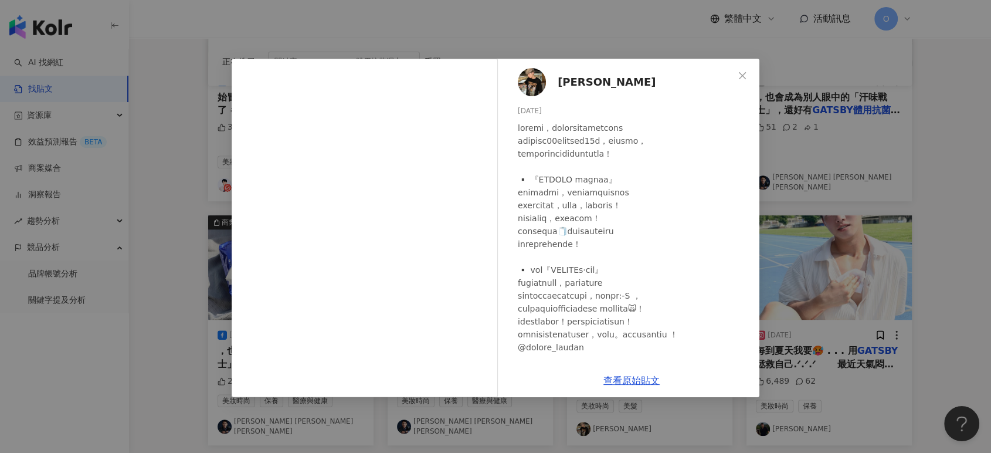
click at [920, 192] on div "[PERSON_NAME] [DATE] 隱藏 查看原始貼文" at bounding box center [495, 226] width 991 height 453
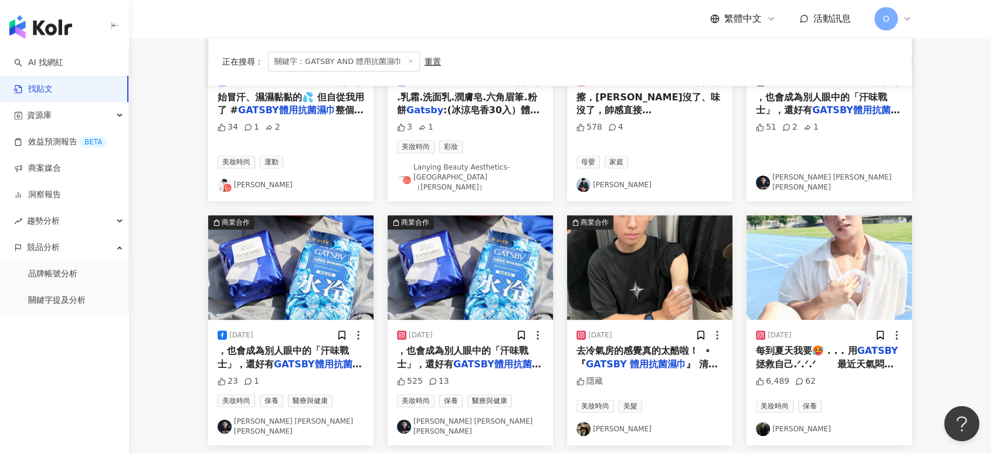
click at [878, 238] on img "button" at bounding box center [829, 267] width 165 height 104
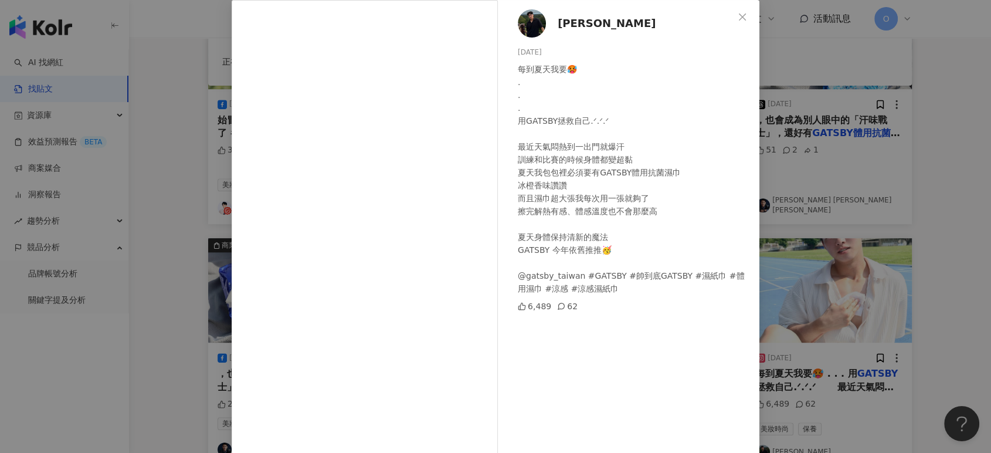
scroll to position [53, 0]
